Goal: Information Seeking & Learning: Learn about a topic

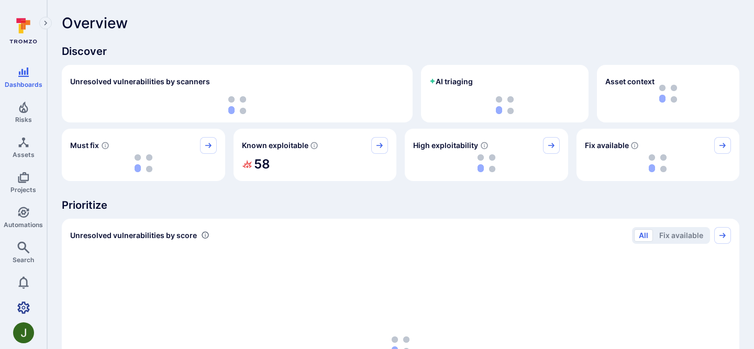
click at [19, 301] on icon "Settings" at bounding box center [23, 307] width 13 height 13
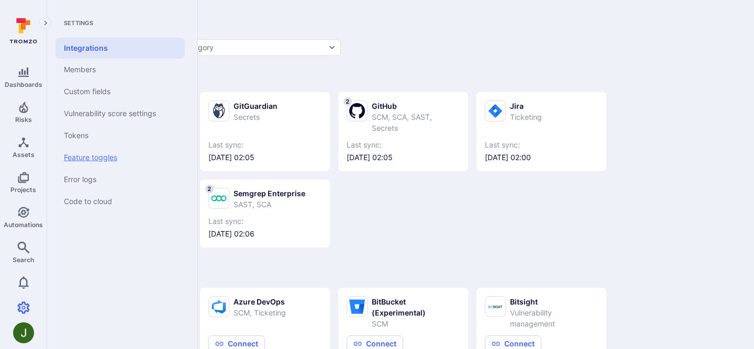
click at [107, 161] on link "Feature toggles" at bounding box center [119, 158] width 129 height 22
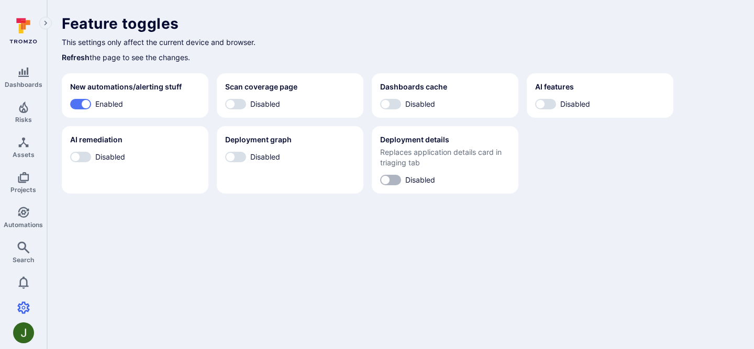
click at [386, 182] on input "Disabled" at bounding box center [385, 180] width 31 height 10
checkbox input "true"
click at [234, 150] on section "Deployment graph Disabled" at bounding box center [290, 160] width 147 height 68
click at [73, 155] on input "Disabled" at bounding box center [75, 157] width 31 height 10
checkbox input "true"
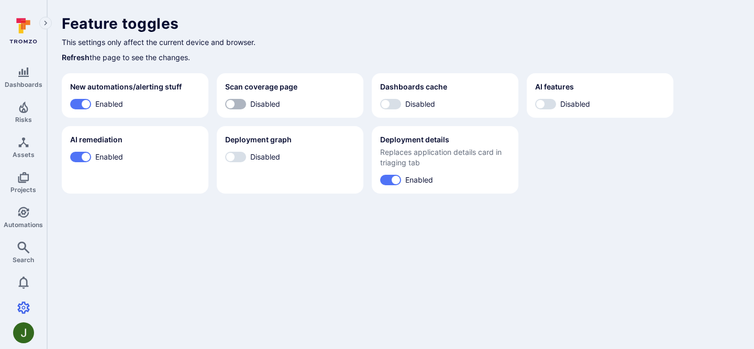
click at [239, 103] on input "Disabled" at bounding box center [230, 104] width 31 height 10
checkbox input "true"
click at [397, 96] on section "Dashboards cache Disabled" at bounding box center [445, 95] width 147 height 44
click at [234, 154] on input "Disabled" at bounding box center [230, 157] width 31 height 10
checkbox input "true"
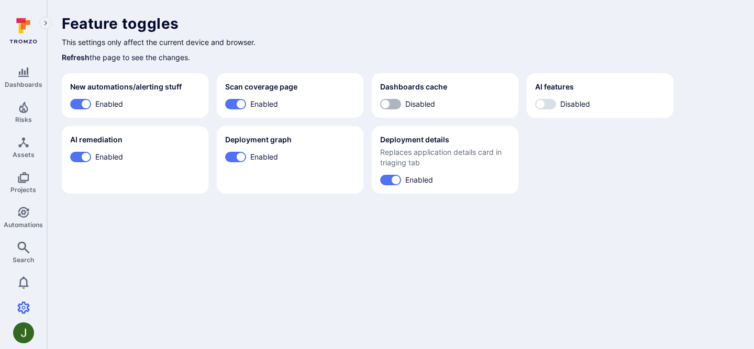
click at [389, 104] on input "Disabled" at bounding box center [385, 104] width 31 height 10
checkbox input "true"
click at [549, 99] on input "Disabled" at bounding box center [539, 104] width 31 height 10
checkbox input "true"
click at [249, 271] on body "Dashboards Risks Assets Projects Automations Search 0 Settings Integrations Mem…" at bounding box center [377, 174] width 754 height 349
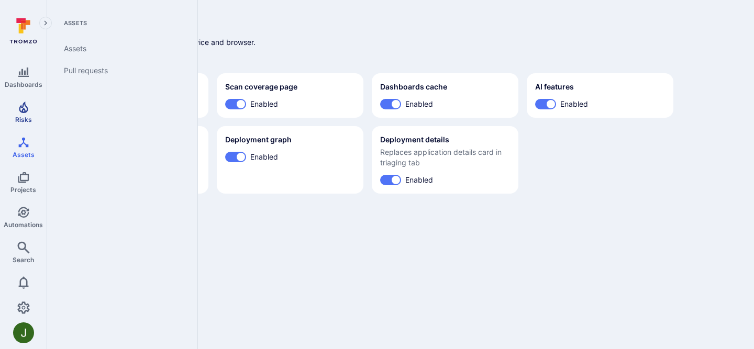
click at [23, 121] on span "Risks" at bounding box center [23, 120] width 17 height 8
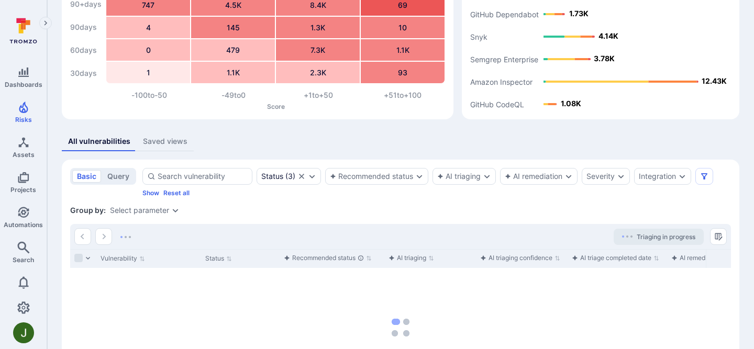
scroll to position [93, 0]
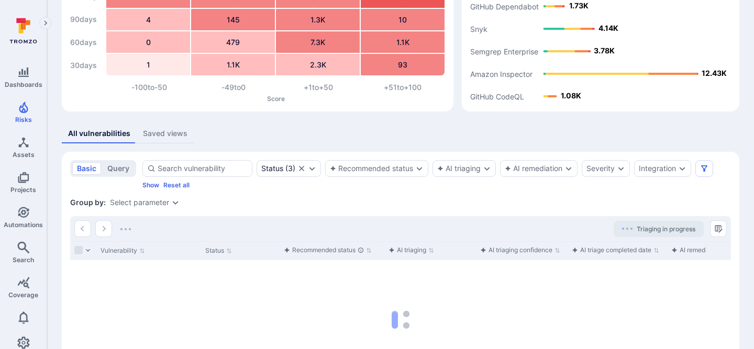
scroll to position [164, 0]
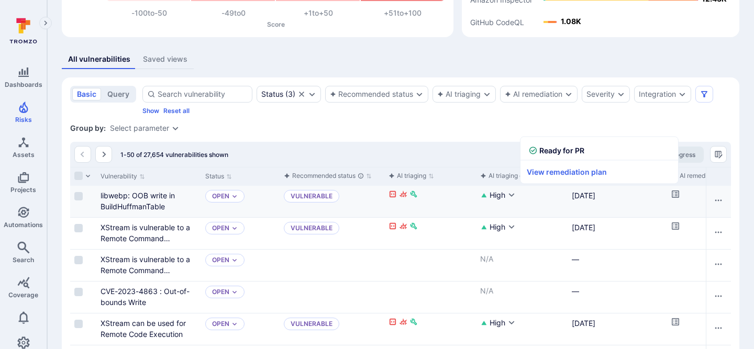
click at [676, 194] on icon "Cell for aiCtx.remediationStatus" at bounding box center [674, 194] width 7 height 7
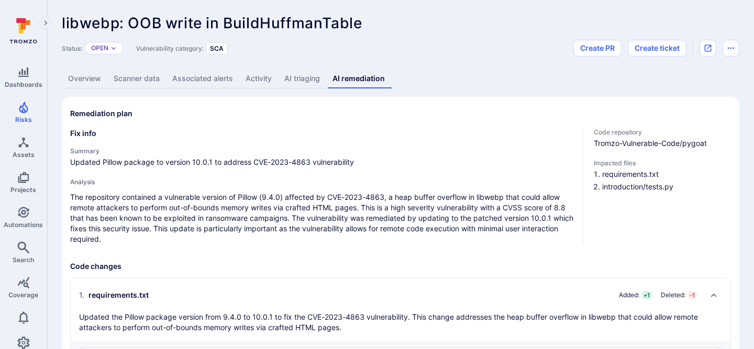
click at [289, 74] on link "AI triaging" at bounding box center [302, 78] width 48 height 19
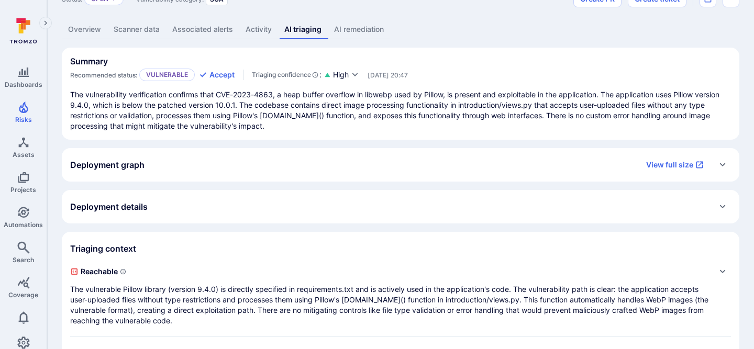
scroll to position [53, 0]
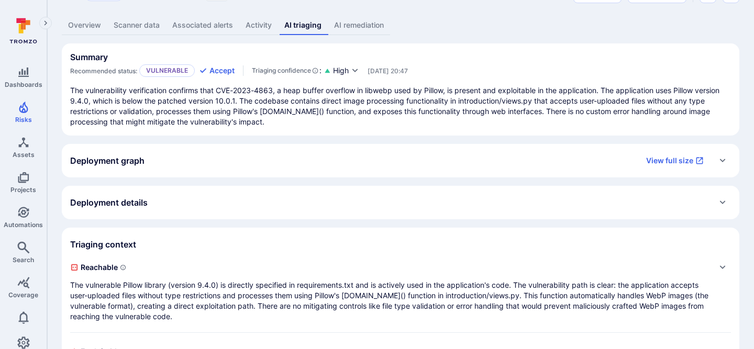
click at [326, 204] on div "Deployment details" at bounding box center [400, 202] width 661 height 17
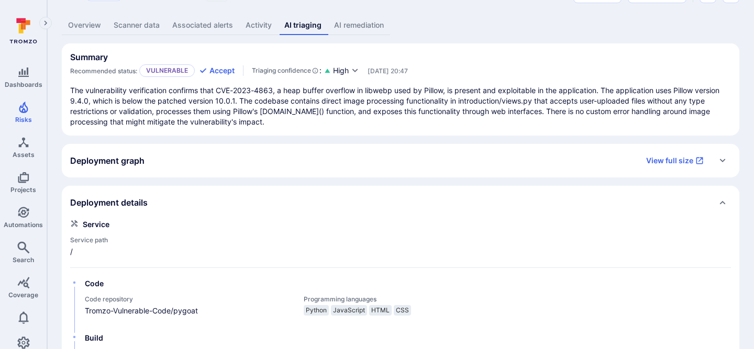
click at [326, 204] on div "Deployment details" at bounding box center [400, 202] width 661 height 17
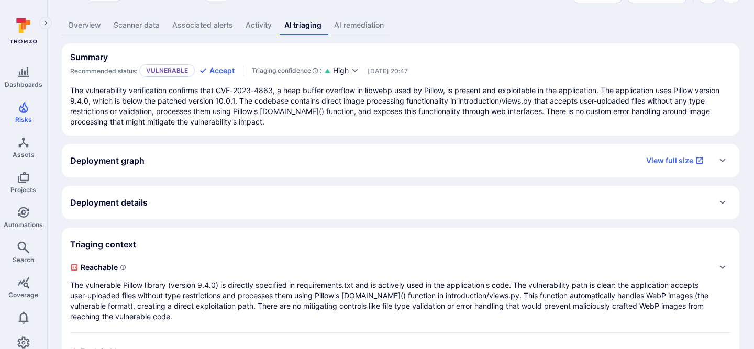
click at [375, 163] on div "Deployment graph View full size" at bounding box center [390, 160] width 640 height 17
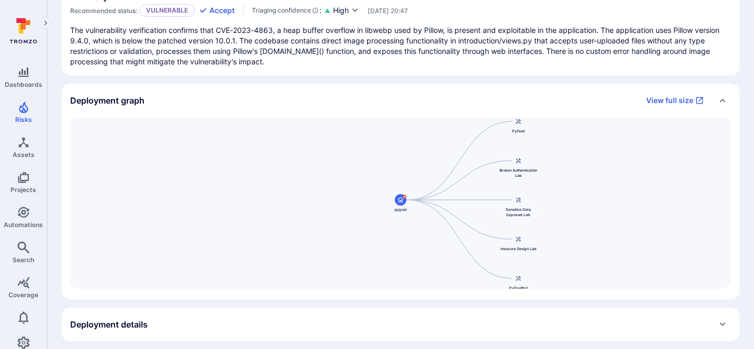
scroll to position [154, 0]
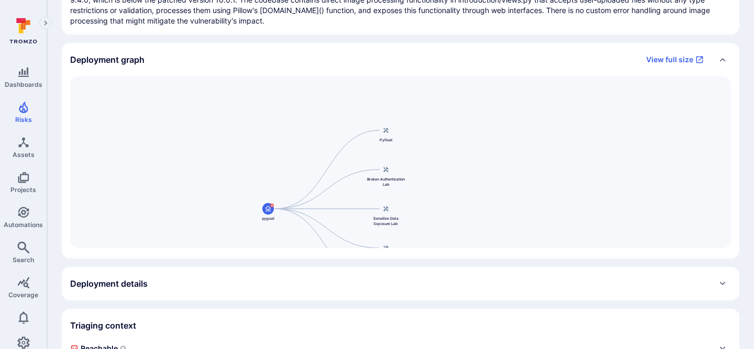
drag, startPoint x: 432, startPoint y: 187, endPoint x: 297, endPoint y: 231, distance: 142.0
click at [297, 231] on div "pygoat PyGoat Broken Authentication Lab Sensitive Data Exposure Lab Insecure De…" at bounding box center [400, 162] width 661 height 172
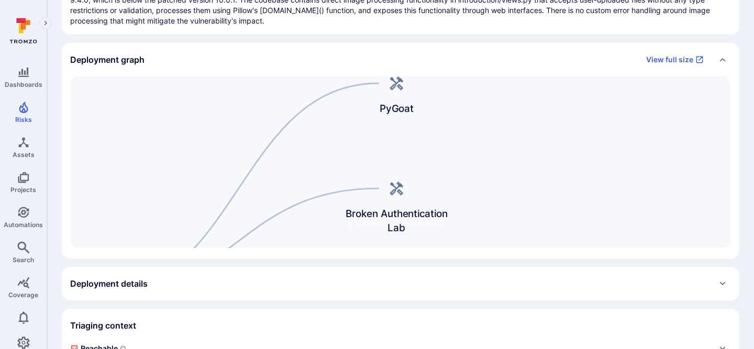
drag, startPoint x: 463, startPoint y: 267, endPoint x: 503, endPoint y: 251, distance: 43.2
click at [463, 320] on div "Summary Recommended status: Vulnerable Accept Triaging confidence : High Jul 7,…" at bounding box center [400, 255] width 677 height 627
click at [683, 60] on link "View full size" at bounding box center [675, 59] width 70 height 17
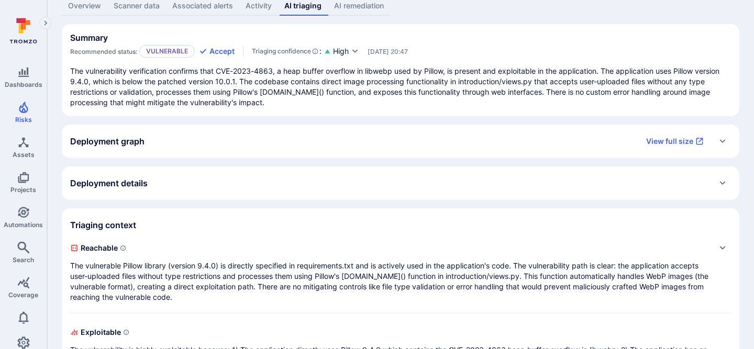
scroll to position [9, 0]
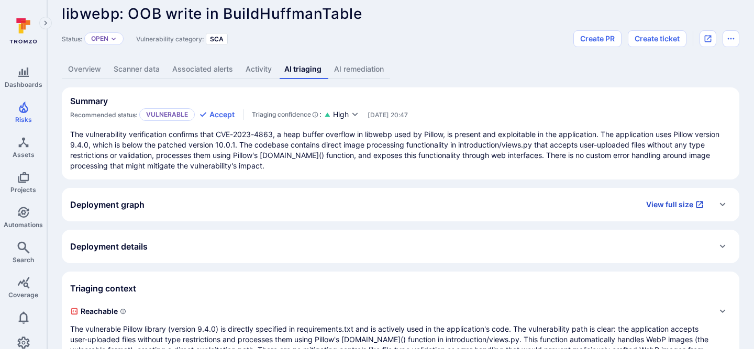
click at [699, 205] on icon "Expand" at bounding box center [699, 205] width 7 height 7
click at [440, 204] on div "Deployment graph View full size" at bounding box center [390, 204] width 640 height 17
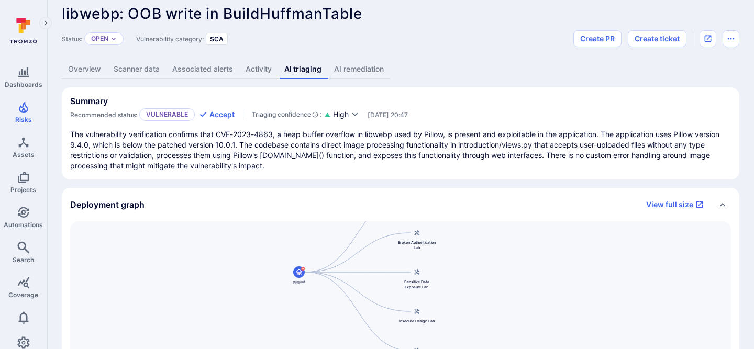
drag, startPoint x: 483, startPoint y: 307, endPoint x: 381, endPoint y: 275, distance: 106.4
click at [381, 275] on div "pygoat PyGoat Broken Authentication Lab Sensitive Data Exposure Lab Insecure De…" at bounding box center [400, 307] width 661 height 172
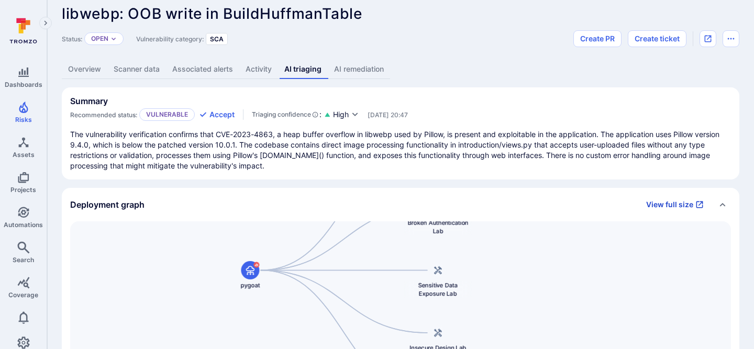
click at [687, 210] on link "View full size" at bounding box center [675, 204] width 70 height 17
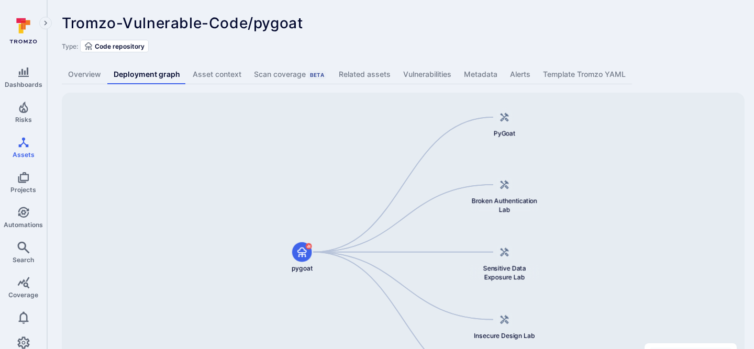
click at [85, 71] on link "Overview" at bounding box center [85, 74] width 46 height 19
